Goal: Information Seeking & Learning: Learn about a topic

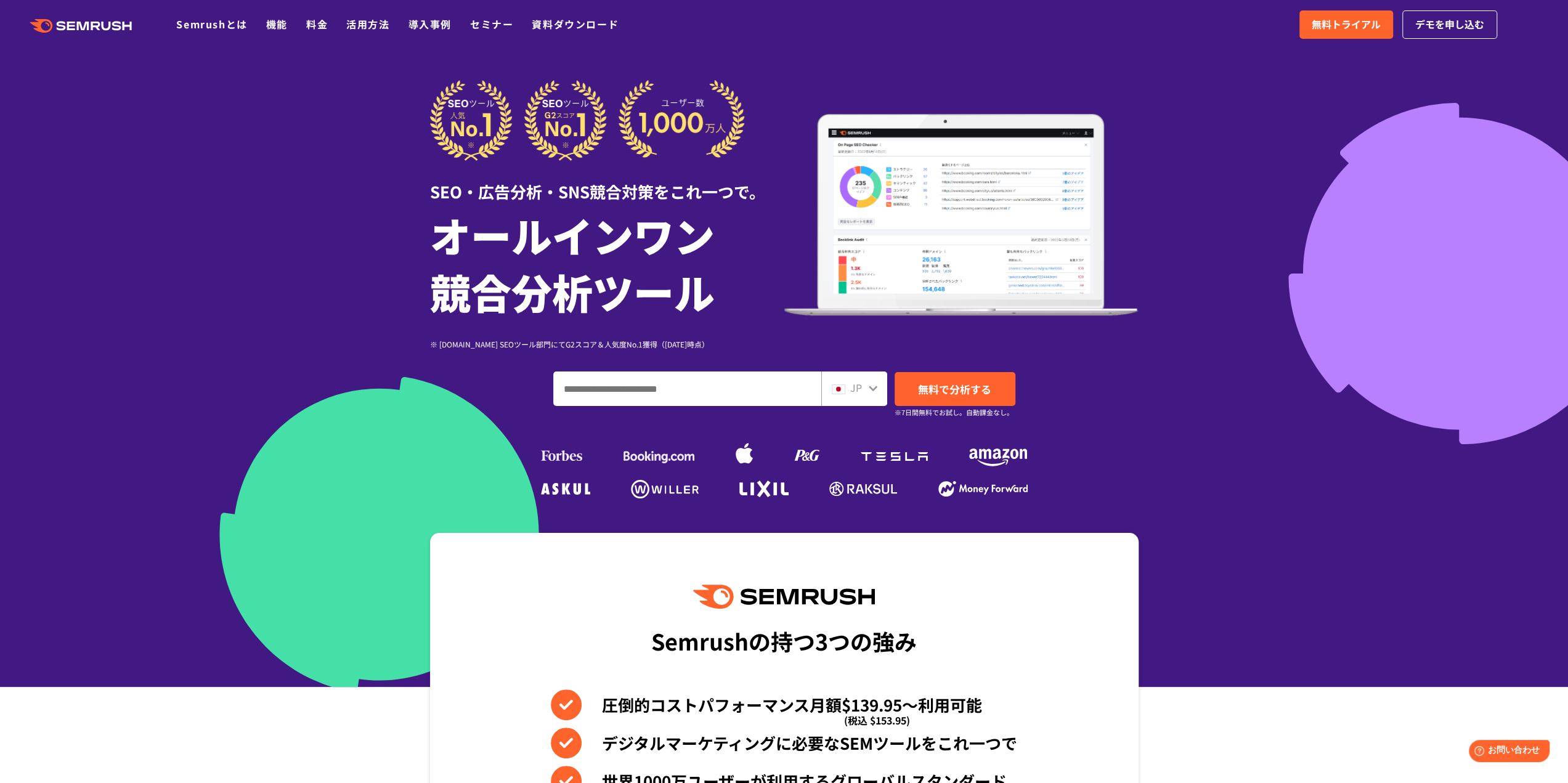
click at [924, 485] on ul at bounding box center [784, 491] width 493 height 22
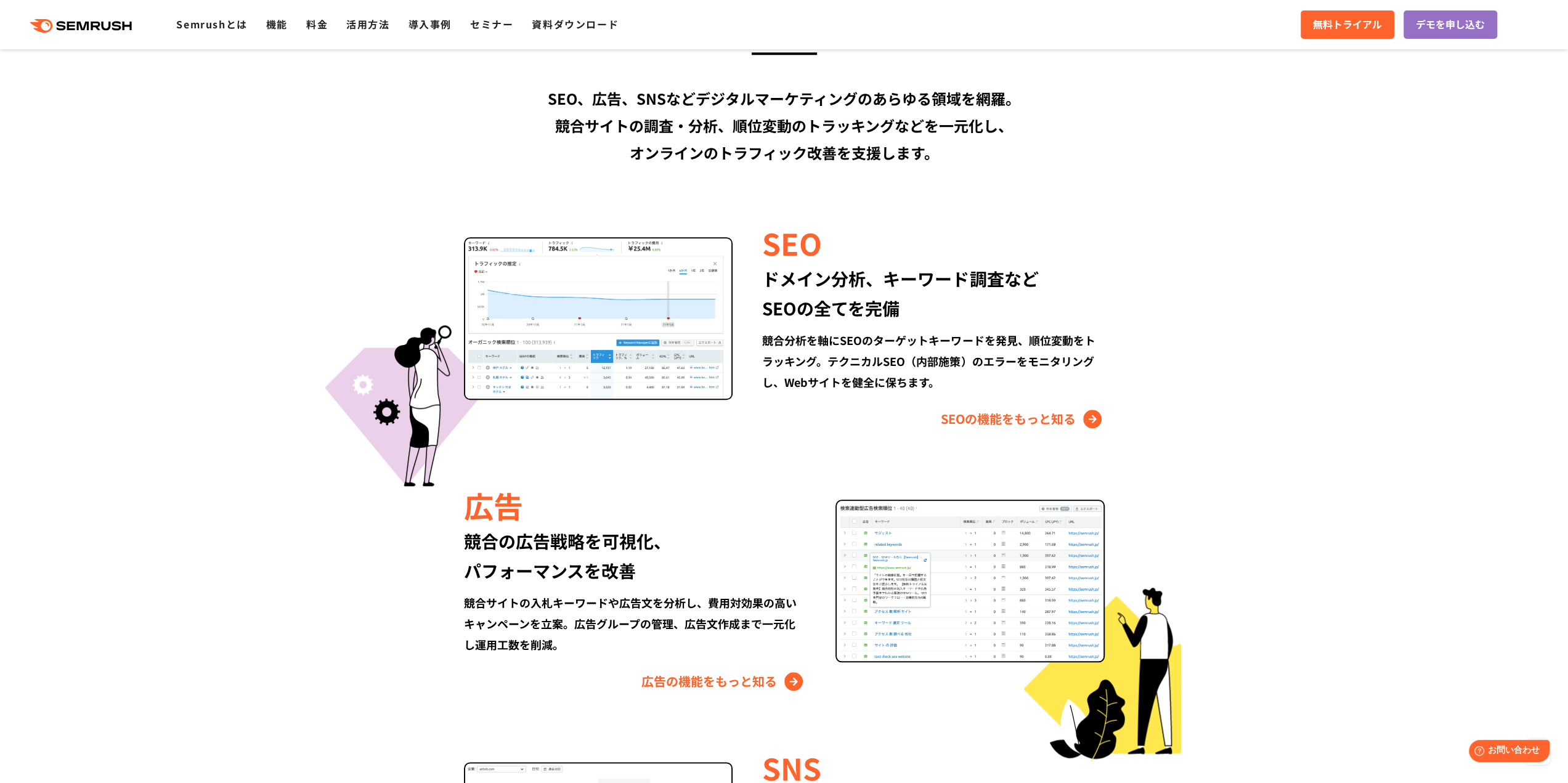
scroll to position [1048, 0]
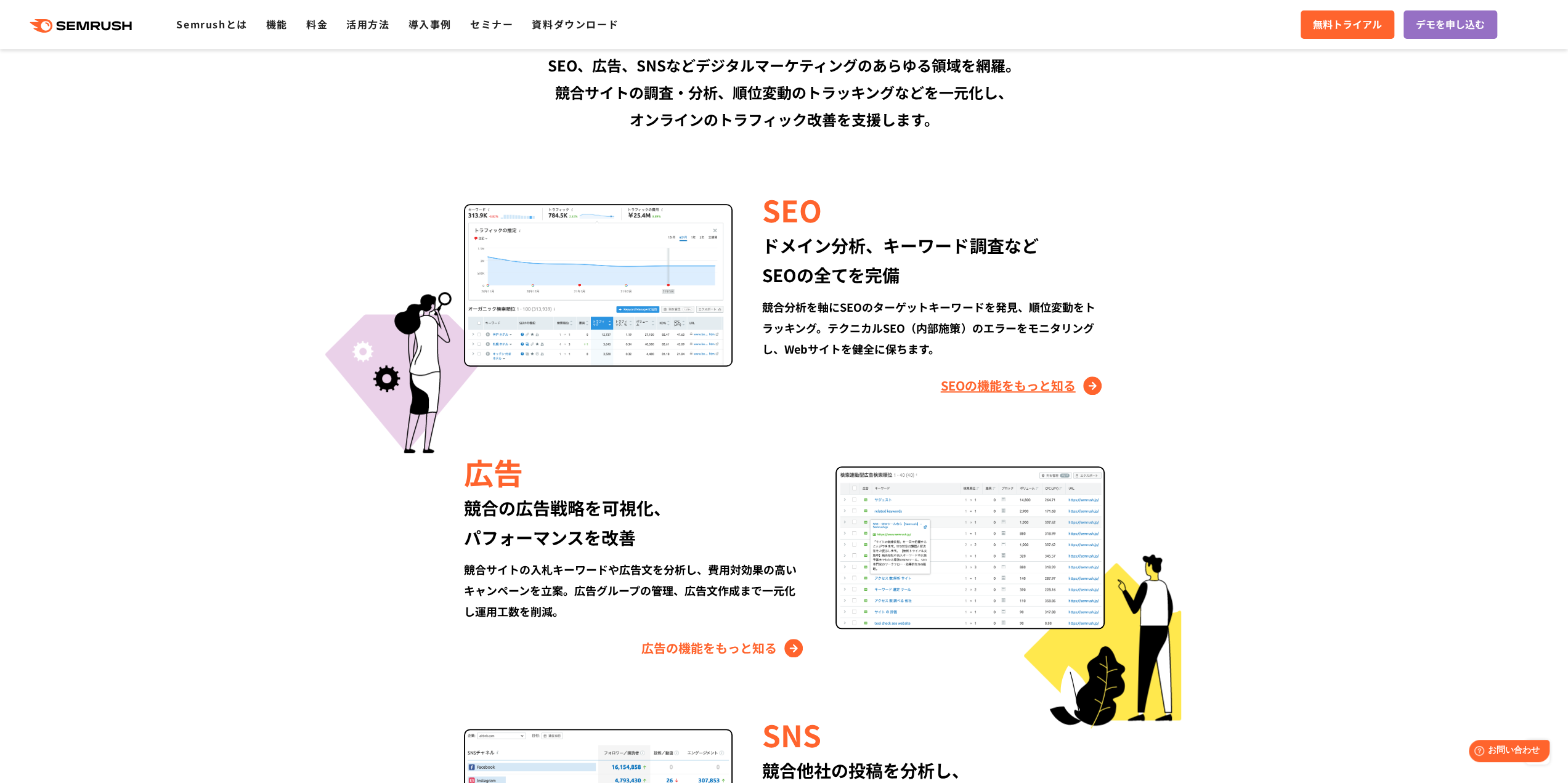
click at [963, 388] on link "SEOの機能をもっと知る" at bounding box center [1022, 385] width 164 height 20
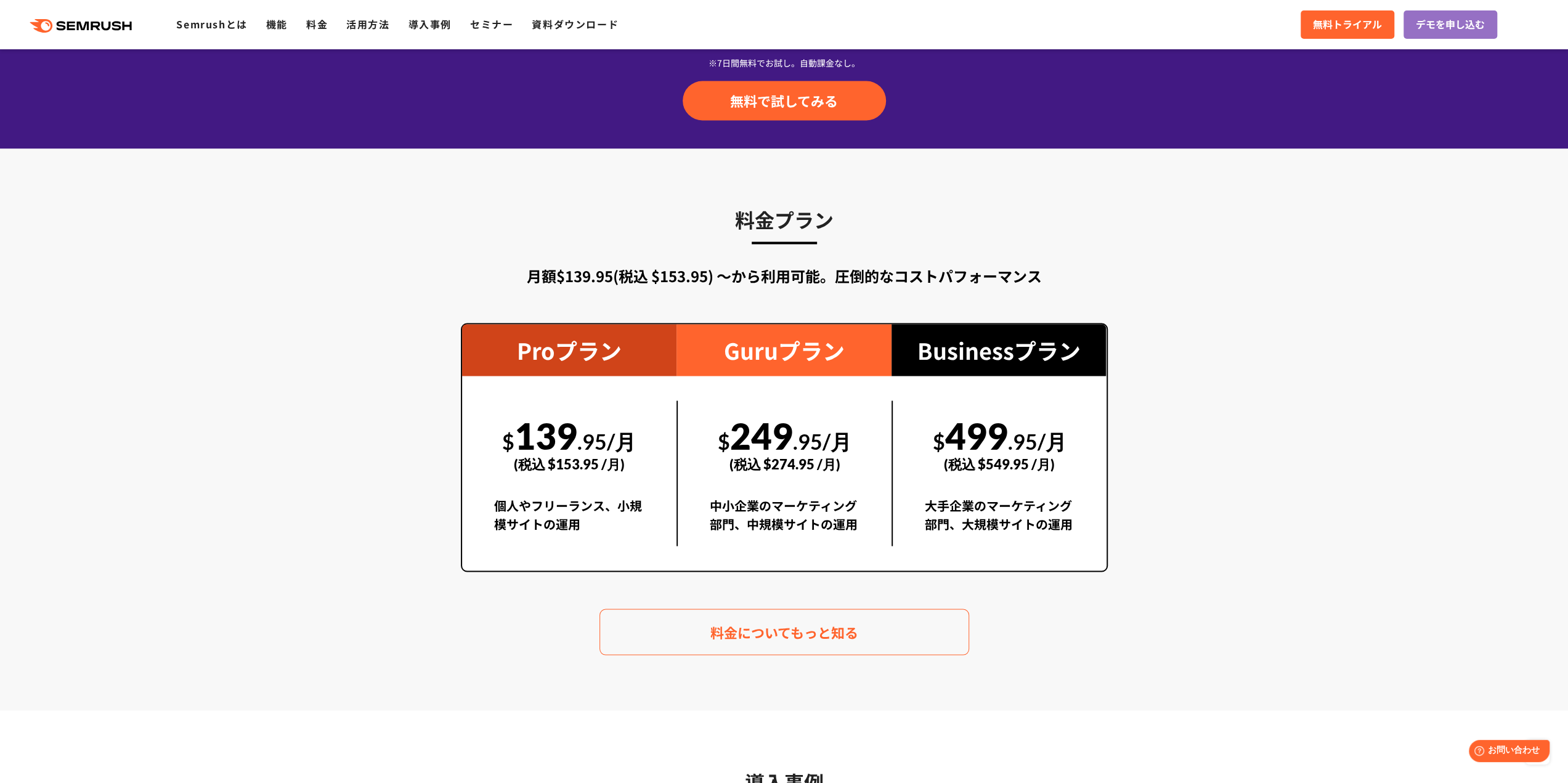
scroll to position [2095, 0]
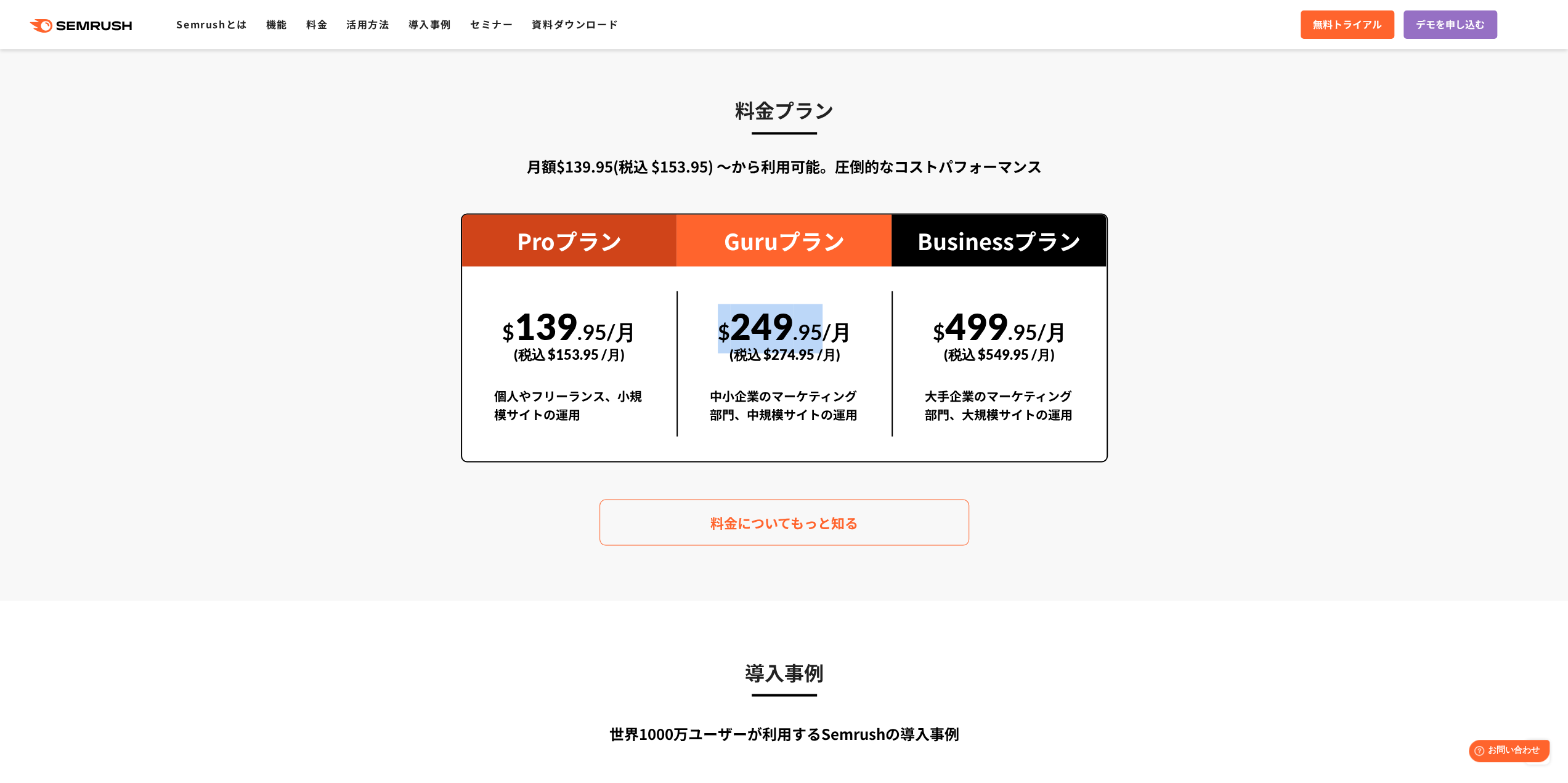
drag, startPoint x: 729, startPoint y: 330, endPoint x: 821, endPoint y: 323, distance: 92.3
click at [821, 323] on div "$ 249 .95/月 (税込 $274.95 /月)" at bounding box center [784, 333] width 150 height 85
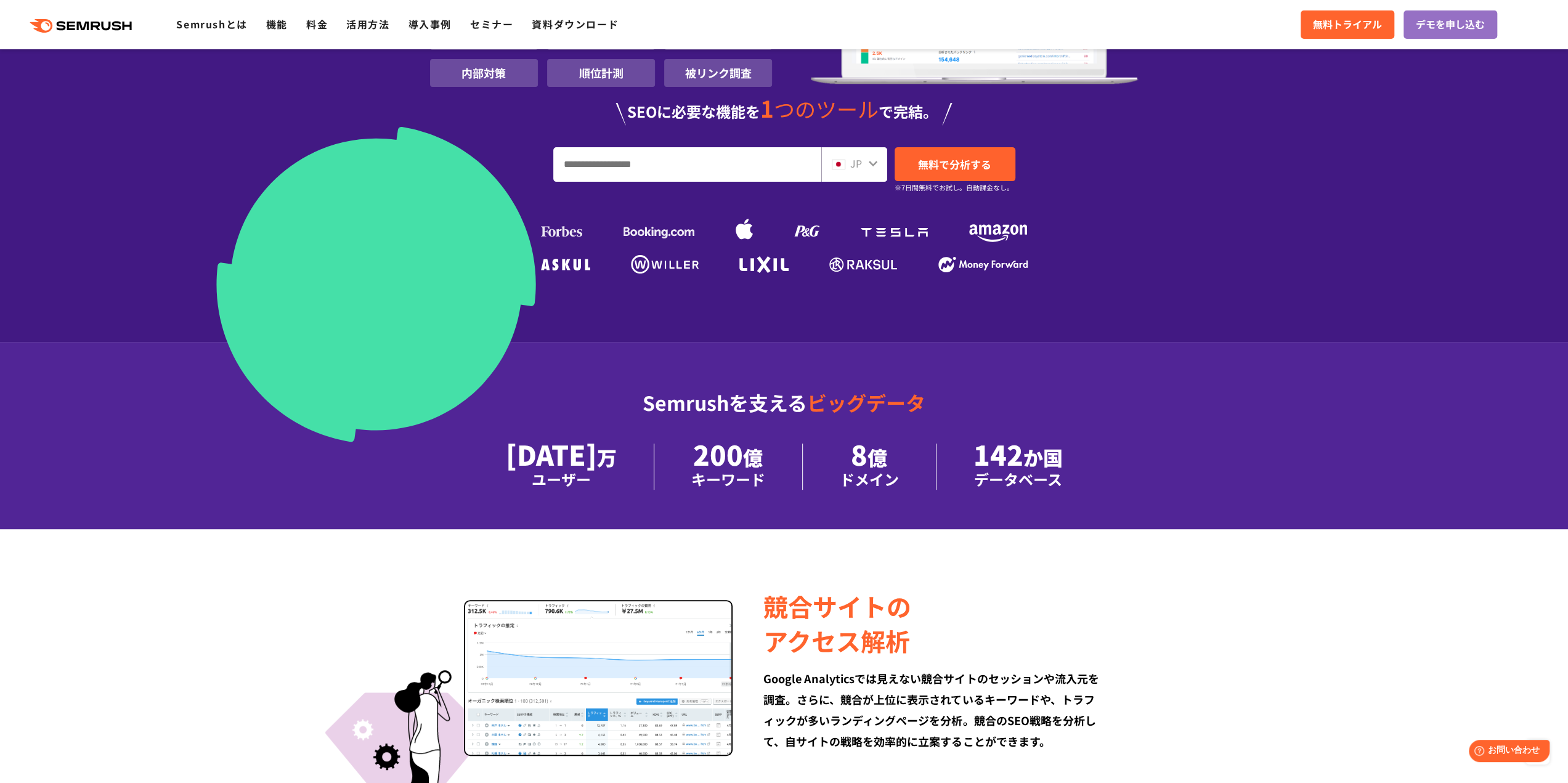
scroll to position [0, 0]
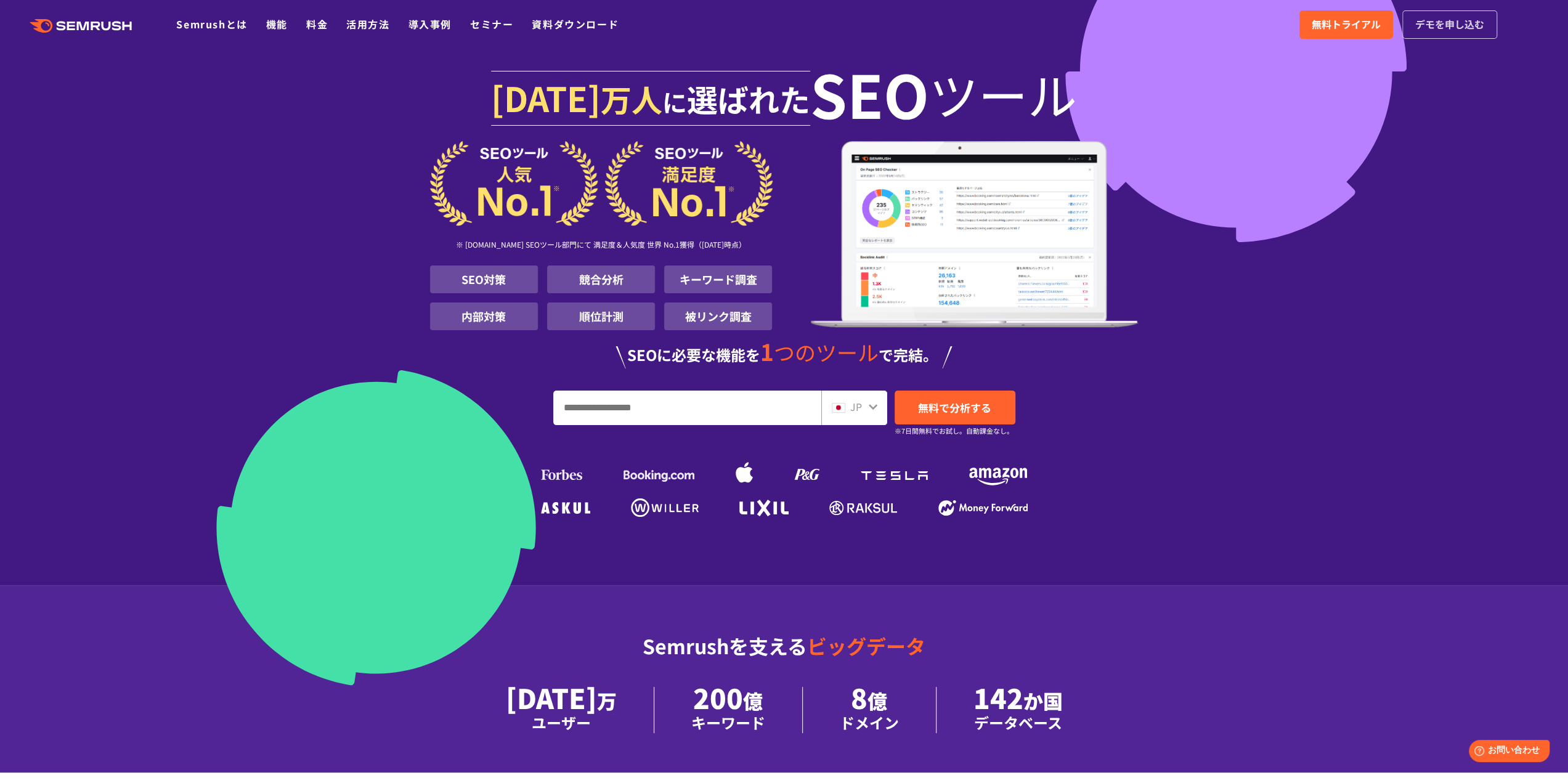
click at [1445, 26] on span "デモを申し込む" at bounding box center [1449, 25] width 69 height 16
click at [502, 478] on div "[DATE] 万人 に 選ばれた SEO ツール ※ [DOMAIN_NAME] SEOツール部門にて 満足度＆人気度 世界 No.1獲得（[DATE]時点）…" at bounding box center [784, 292] width 708 height 460
drag, startPoint x: 967, startPoint y: 497, endPoint x: 1005, endPoint y: 501, distance: 38.2
click at [1005, 501] on ul at bounding box center [784, 510] width 493 height 22
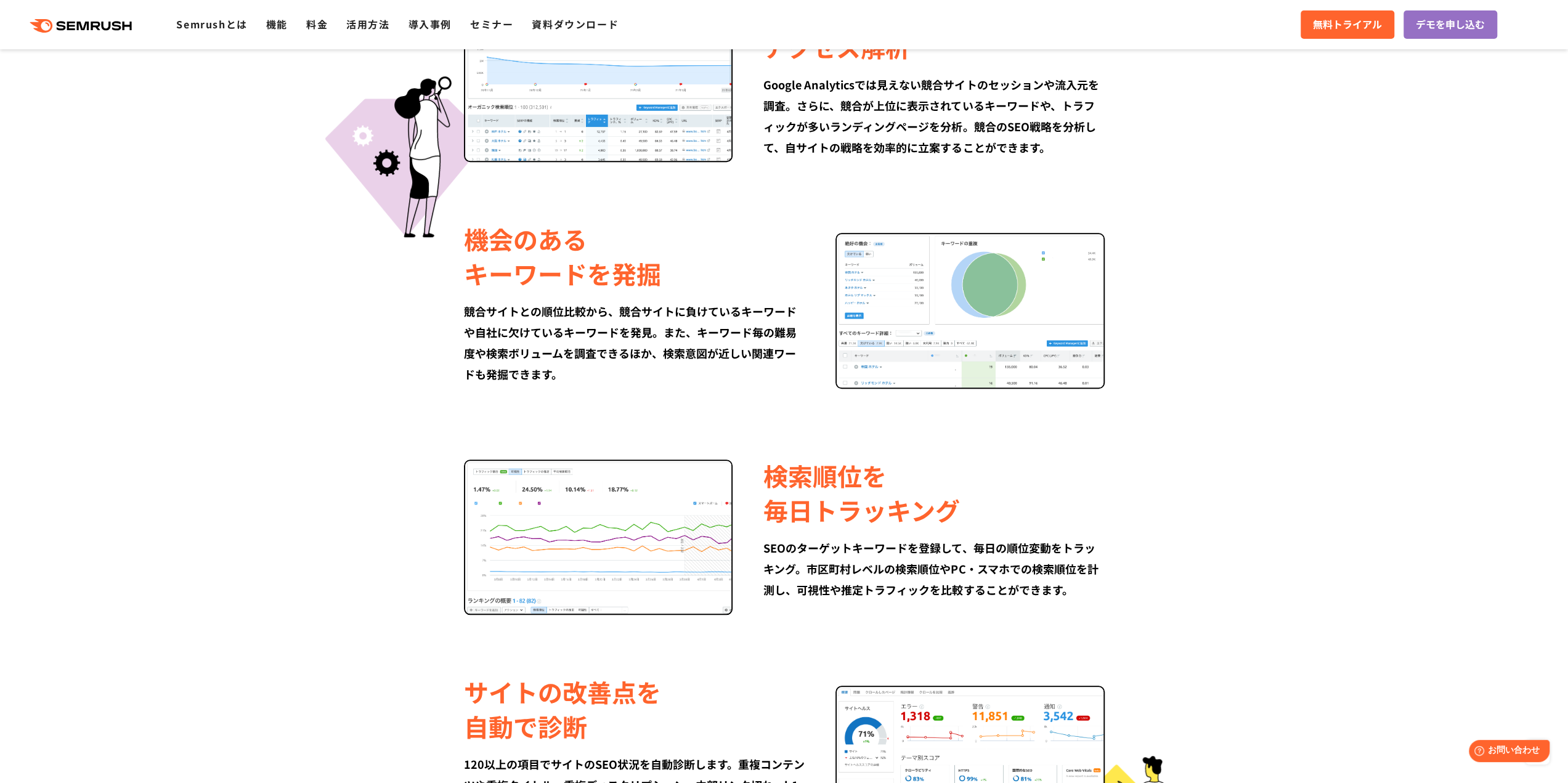
scroll to position [641, 0]
